Goal: Transaction & Acquisition: Purchase product/service

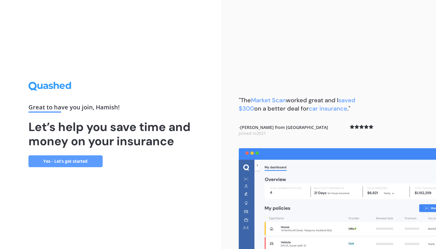
click at [85, 160] on link "Yes - Let’s get started" at bounding box center [65, 161] width 74 height 12
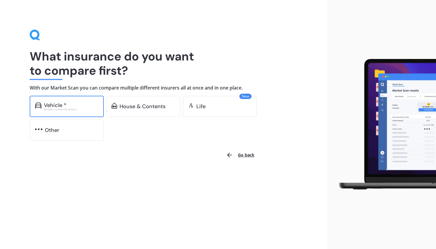
click at [86, 110] on div "Vehicle * Excludes commercial vehicles" at bounding box center [67, 106] width 74 height 21
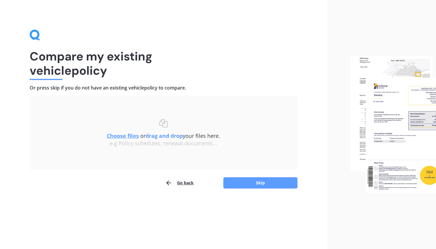
click at [184, 184] on button "Go back" at bounding box center [179, 183] width 28 height 12
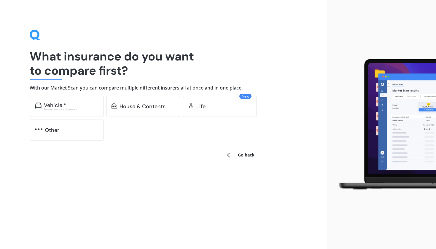
click at [238, 152] on button "Go back" at bounding box center [240, 155] width 36 height 14
click at [97, 109] on div "Excludes commercial vehicles" at bounding box center [71, 109] width 55 height 2
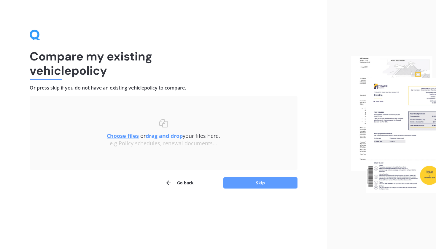
click at [184, 155] on div "Choose files or drag and drop your files here. Choose files or photos e.g Polic…" at bounding box center [164, 133] width 244 height 50
click at [252, 186] on button "Skip" at bounding box center [260, 182] width 74 height 11
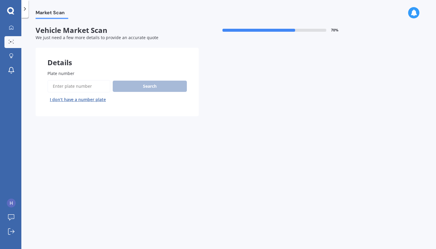
click at [88, 100] on button "I don’t have a number plate" at bounding box center [77, 99] width 61 height 9
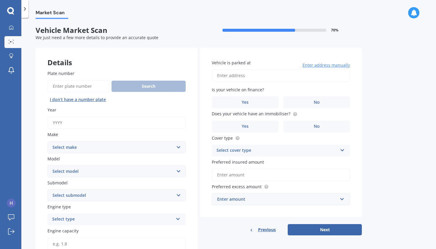
click at [82, 123] on input "Year" at bounding box center [116, 123] width 138 height 12
type input "2013"
select select "BMW"
select select "116I"
select select "HATCHBACK TURBO"
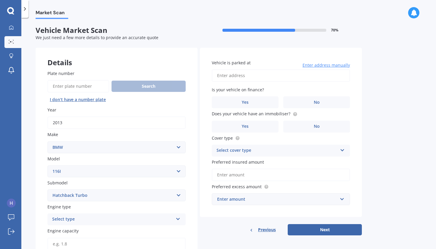
click at [74, 216] on div "Select type" at bounding box center [112, 219] width 121 height 7
click at [68, 175] on div "Petrol" at bounding box center [117, 176] width 138 height 11
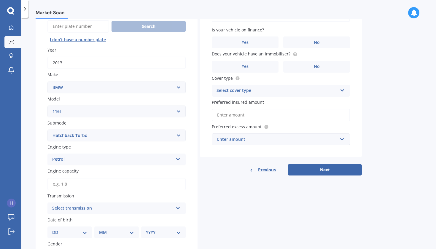
scroll to position [64, 0]
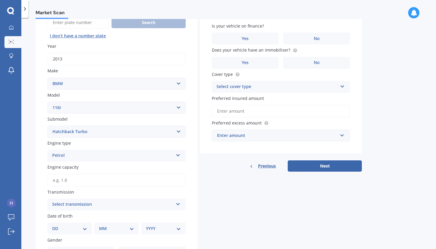
click at [69, 181] on input "Engine capacity" at bounding box center [116, 180] width 138 height 12
type input "1.5"
click at [69, 201] on div "Select transmission" at bounding box center [112, 204] width 121 height 7
click at [67, 214] on div "Auto" at bounding box center [117, 216] width 138 height 11
select select "01"
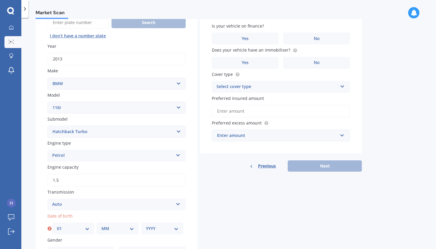
select select "06"
click at [145, 227] on div "YYYY 2025 2024 2023 2022 2021 2020 2019 2018 2017 2016 2015 2014 2013 2012 2011…" at bounding box center [162, 229] width 42 height 12
select select "2008"
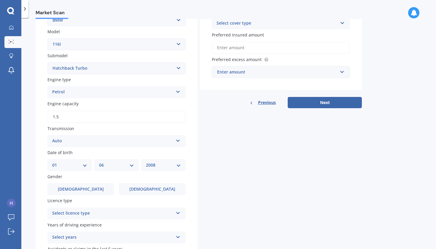
scroll to position [132, 0]
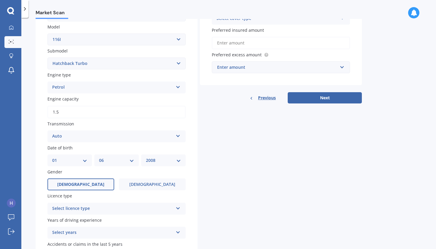
click at [78, 183] on span "[DEMOGRAPHIC_DATA]" at bounding box center [80, 184] width 47 height 5
click at [0, 0] on input "[DEMOGRAPHIC_DATA]" at bounding box center [0, 0] width 0 height 0
click at [79, 206] on div "Select licence type" at bounding box center [112, 208] width 121 height 7
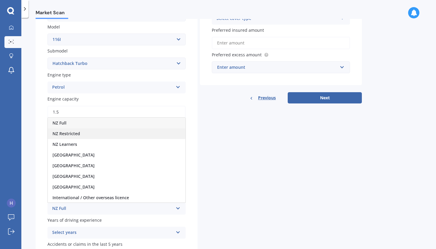
click at [86, 131] on div "NZ Restricted" at bounding box center [117, 133] width 138 height 11
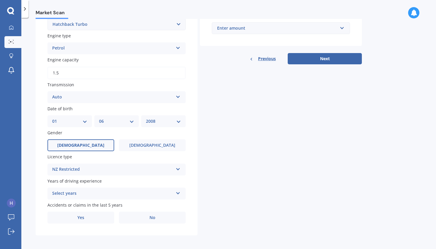
scroll to position [170, 0]
click at [85, 196] on div "Select years 5 or more years 4 years 3 years 2 years 1 year" at bounding box center [116, 195] width 138 height 12
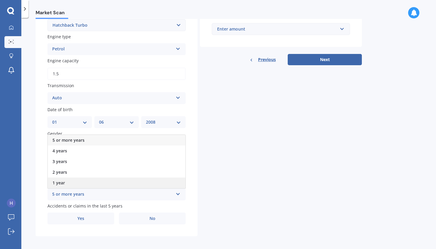
click at [76, 182] on div "1 year" at bounding box center [117, 183] width 138 height 11
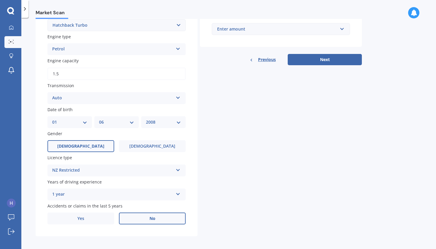
click at [136, 216] on label "No" at bounding box center [152, 219] width 67 height 12
click at [0, 0] on input "No" at bounding box center [0, 0] width 0 height 0
click at [154, 216] on span "No" at bounding box center [152, 218] width 6 height 5
click at [0, 0] on input "No" at bounding box center [0, 0] width 0 height 0
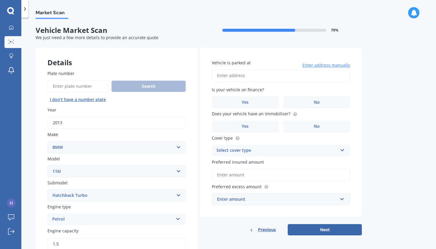
scroll to position [0, 0]
type input "[STREET_ADDRESS]"
click at [297, 101] on label "No" at bounding box center [316, 102] width 67 height 12
click at [0, 0] on input "No" at bounding box center [0, 0] width 0 height 0
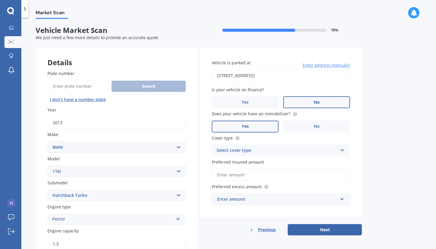
click at [265, 123] on label "Yes" at bounding box center [245, 127] width 67 height 12
click at [0, 0] on input "Yes" at bounding box center [0, 0] width 0 height 0
click at [263, 151] on div "Select cover type" at bounding box center [277, 150] width 121 height 7
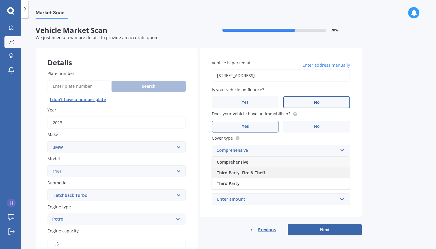
click at [255, 174] on span "Third Party, Fire & Theft" at bounding box center [241, 173] width 49 height 6
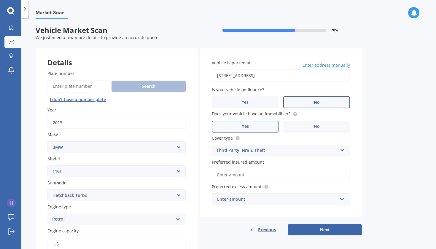
click at [255, 174] on input "Preferred insured amount" at bounding box center [281, 175] width 138 height 12
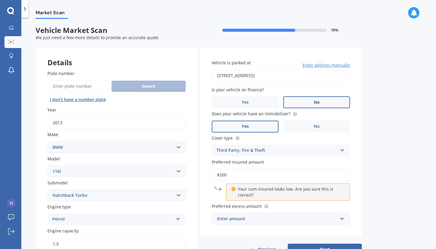
type input "$200"
click at [254, 210] on div "Preferred excess amount Enter amount $100 $400 $500 $750 $1,000 $1,500 $2,000" at bounding box center [281, 214] width 138 height 22
click at [251, 216] on div "Enter amount" at bounding box center [277, 219] width 120 height 7
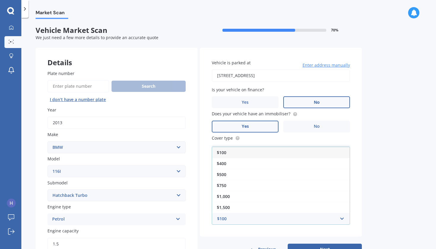
click at [241, 151] on div "$100" at bounding box center [281, 152] width 138 height 11
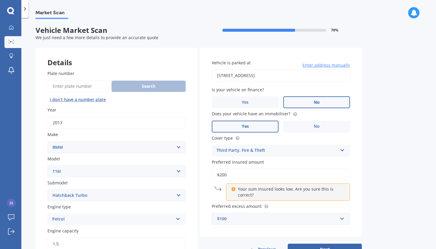
click at [238, 217] on div "$100" at bounding box center [277, 219] width 120 height 7
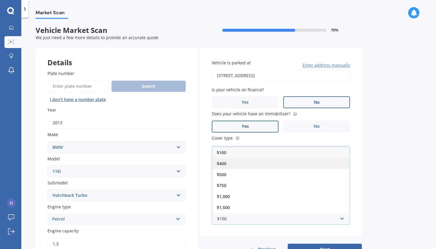
click at [237, 163] on div "$400" at bounding box center [281, 163] width 138 height 11
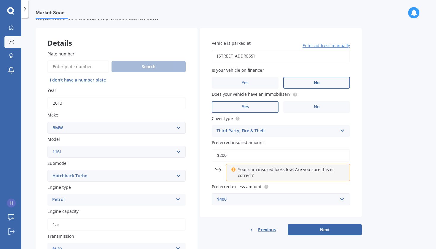
scroll to position [21, 0]
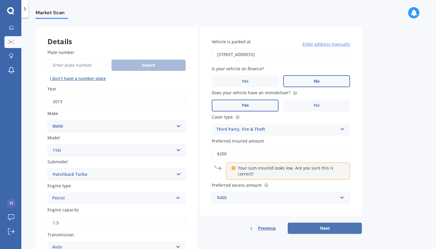
click at [298, 227] on button "Next" at bounding box center [325, 228] width 74 height 11
select select "01"
select select "06"
select select "2008"
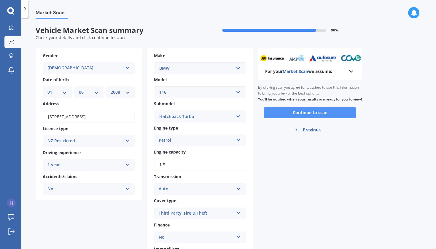
scroll to position [0, 0]
click at [291, 117] on button "Continue to scan" at bounding box center [310, 112] width 92 height 11
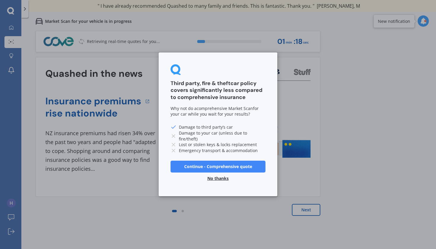
click at [233, 163] on button "Continue - Comprehensive quote" at bounding box center [218, 167] width 95 height 12
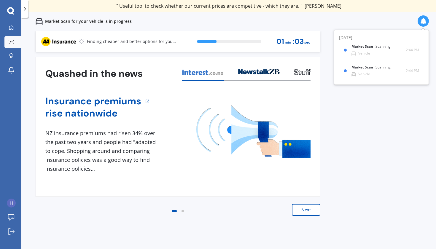
click at [281, 45] on span "01" at bounding box center [280, 42] width 8 height 8
click at [302, 213] on button "Next" at bounding box center [306, 210] width 28 height 12
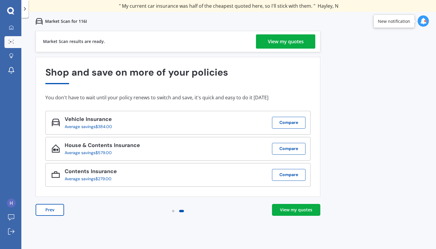
click at [285, 210] on div "View my quotes" at bounding box center [296, 210] width 32 height 6
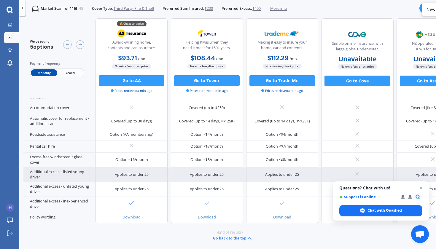
scroll to position [164, 0]
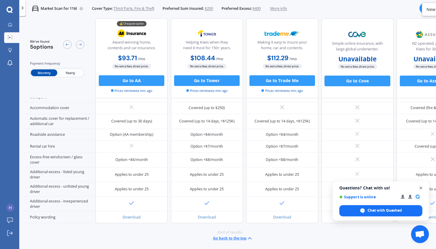
click at [423, 188] on span "Open chat" at bounding box center [420, 188] width 7 height 7
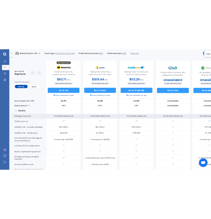
scroll to position [0, 0]
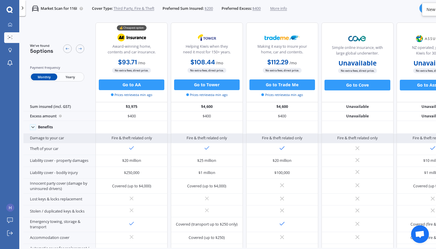
click at [59, 139] on div "Damage to your car" at bounding box center [59, 138] width 72 height 9
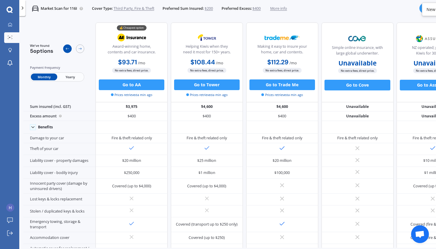
click at [68, 50] on icon at bounding box center [67, 49] width 4 height 4
click at [141, 7] on span "Third Party, Fire & Theft" at bounding box center [134, 8] width 41 height 5
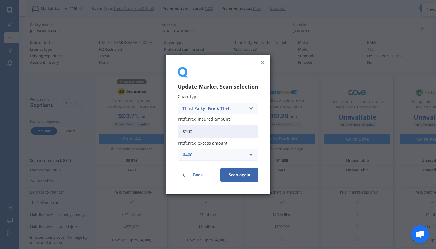
click at [220, 111] on div "Third Party, Fire & Theft" at bounding box center [213, 108] width 63 height 7
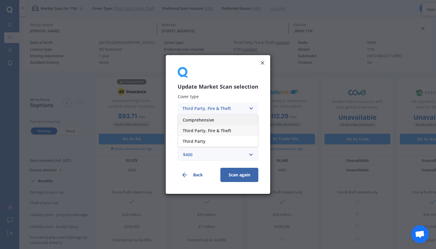
click at [214, 122] on span "Comprehensive" at bounding box center [198, 120] width 31 height 4
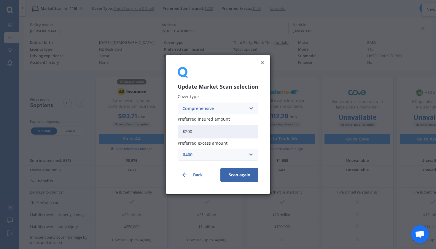
click at [233, 173] on button "Scan again" at bounding box center [239, 175] width 38 height 14
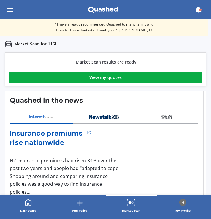
click at [101, 79] on div "View my quotes" at bounding box center [105, 77] width 32 height 12
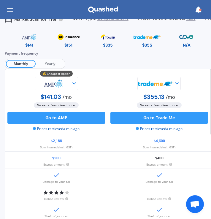
scroll to position [5, 0]
click at [73, 82] on icon at bounding box center [74, 83] width 6 height 6
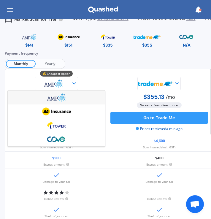
click at [73, 82] on icon at bounding box center [74, 83] width 6 height 6
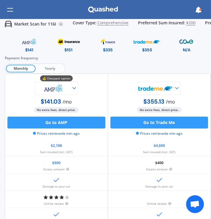
scroll to position [0, 0]
click at [53, 65] on span "Yearly" at bounding box center [50, 69] width 28 height 8
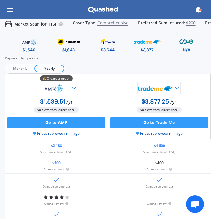
click at [20, 67] on span "Monthly" at bounding box center [20, 69] width 28 height 8
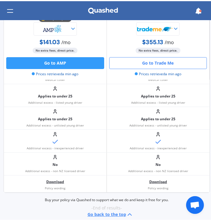
scroll to position [536, 1]
